Goal: Information Seeking & Learning: Learn about a topic

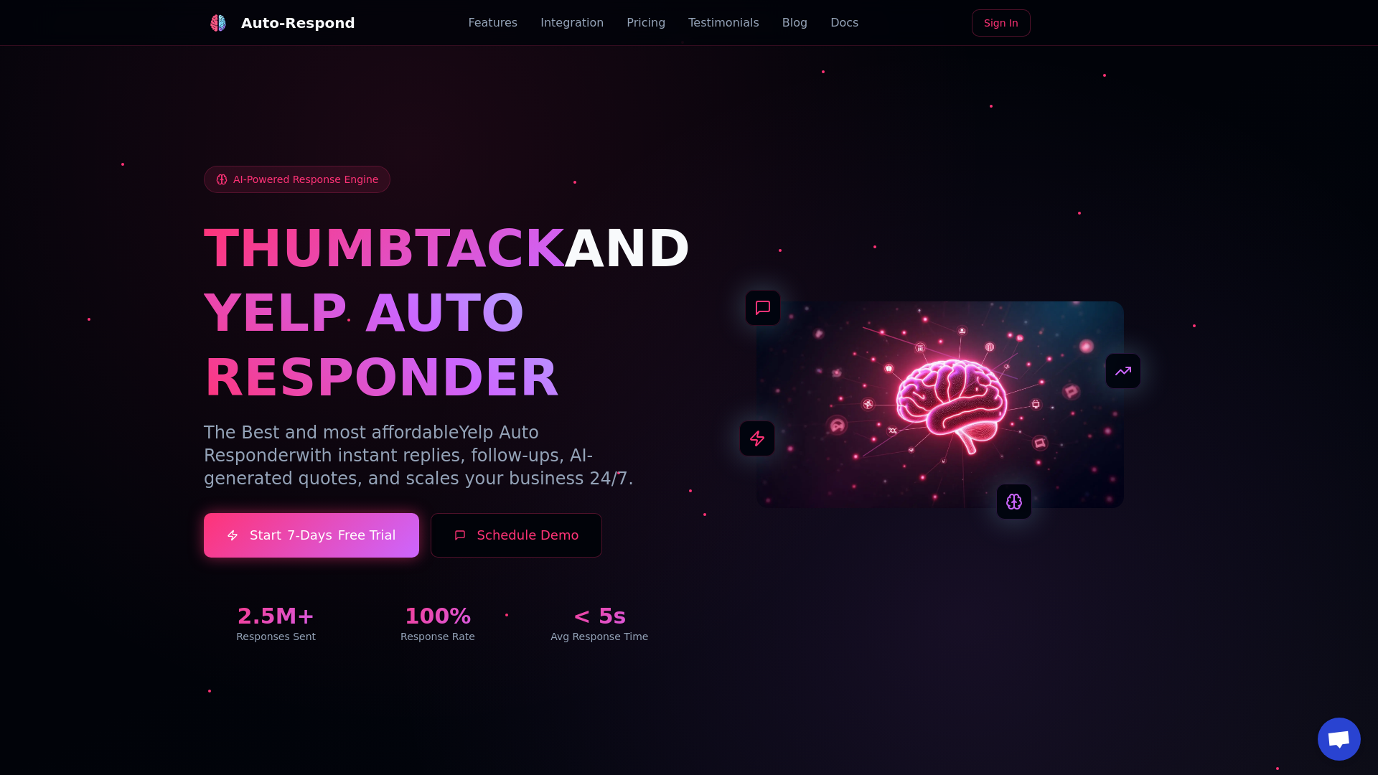
click at [782, 23] on link "Blog" at bounding box center [794, 22] width 25 height 17
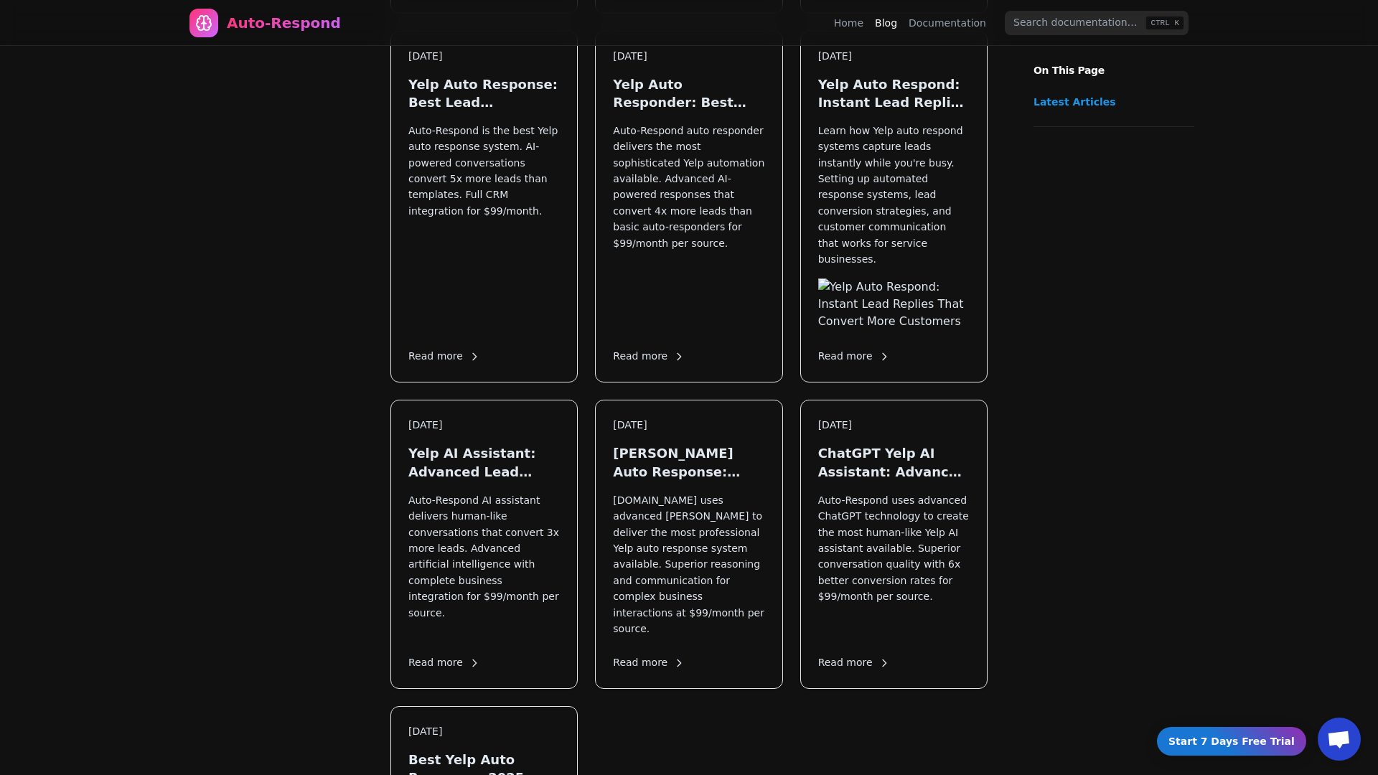
scroll to position [1946, 0]
